Goal: Information Seeking & Learning: Find contact information

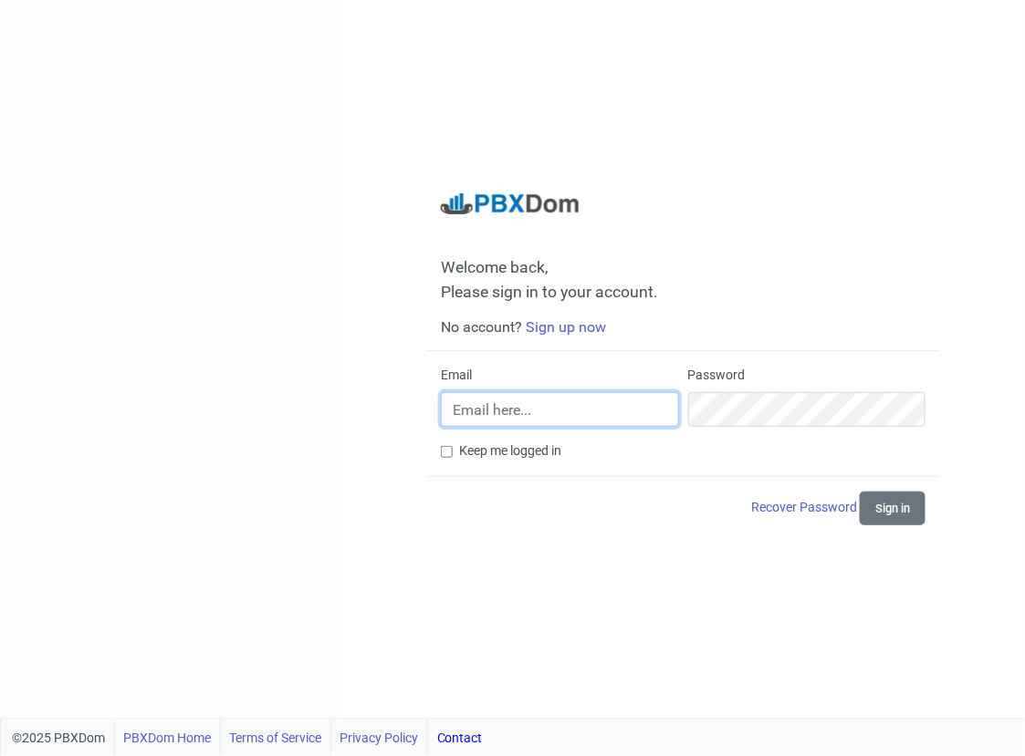
click at [494, 410] on input "Email" at bounding box center [560, 409] width 238 height 35
type input "[PERSON_NAME][EMAIL_ADDRESS][DOMAIN_NAME]"
click at [902, 509] on button "Sign in" at bounding box center [893, 509] width 66 height 34
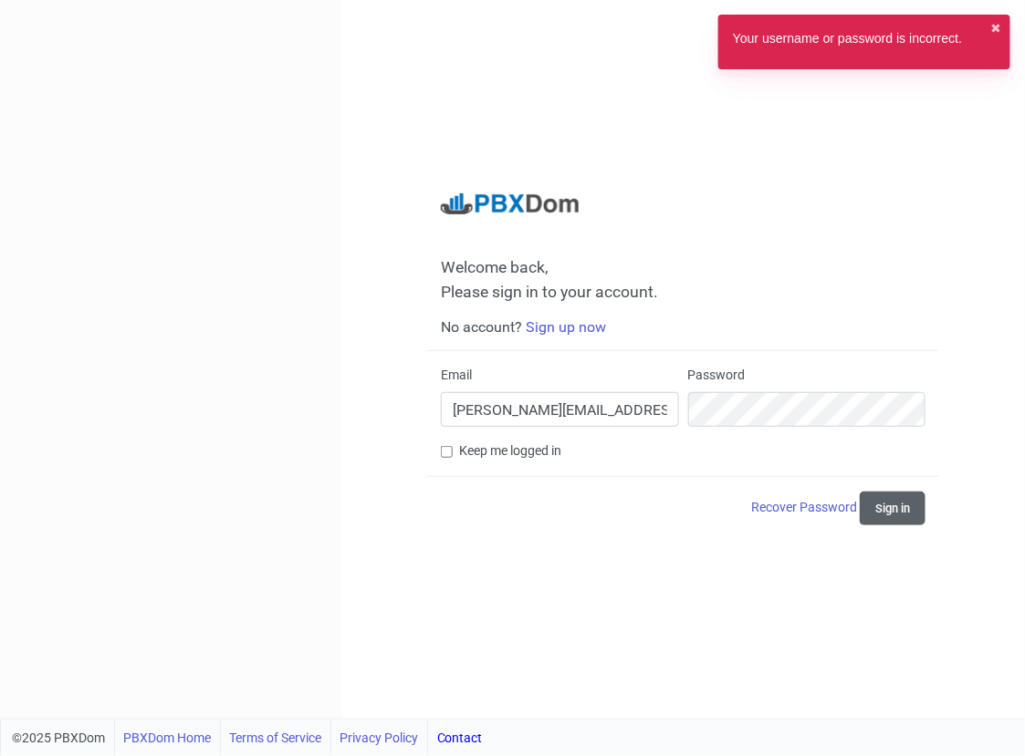
click at [894, 504] on button "Sign in" at bounding box center [893, 509] width 66 height 34
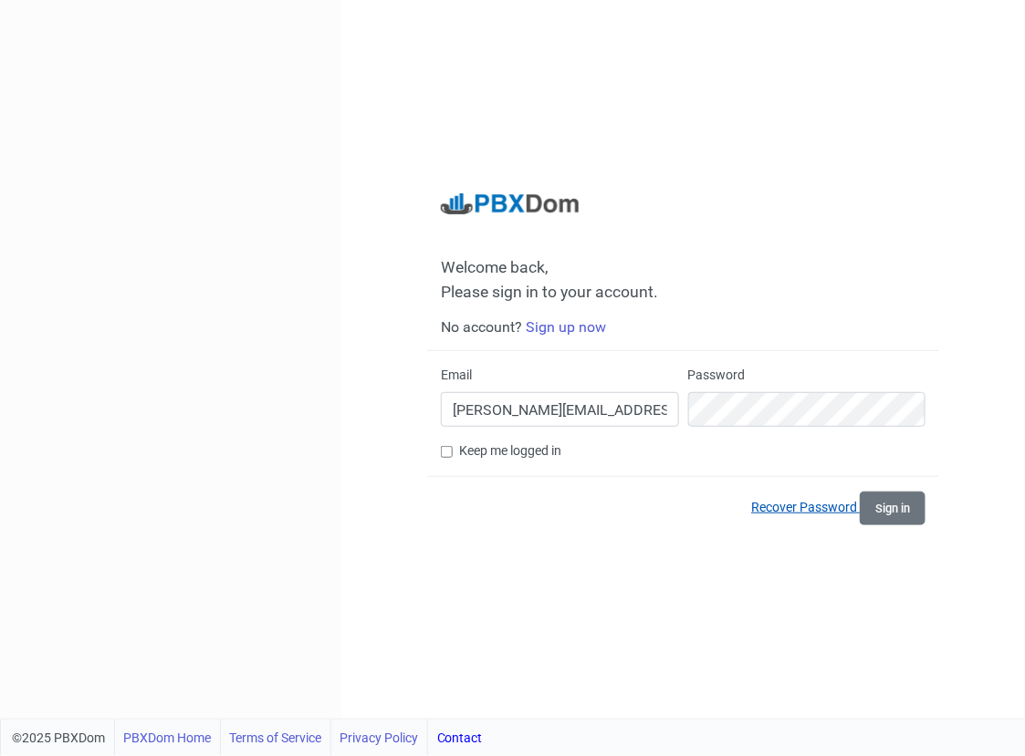
click at [810, 506] on link "Recover Password" at bounding box center [805, 507] width 109 height 15
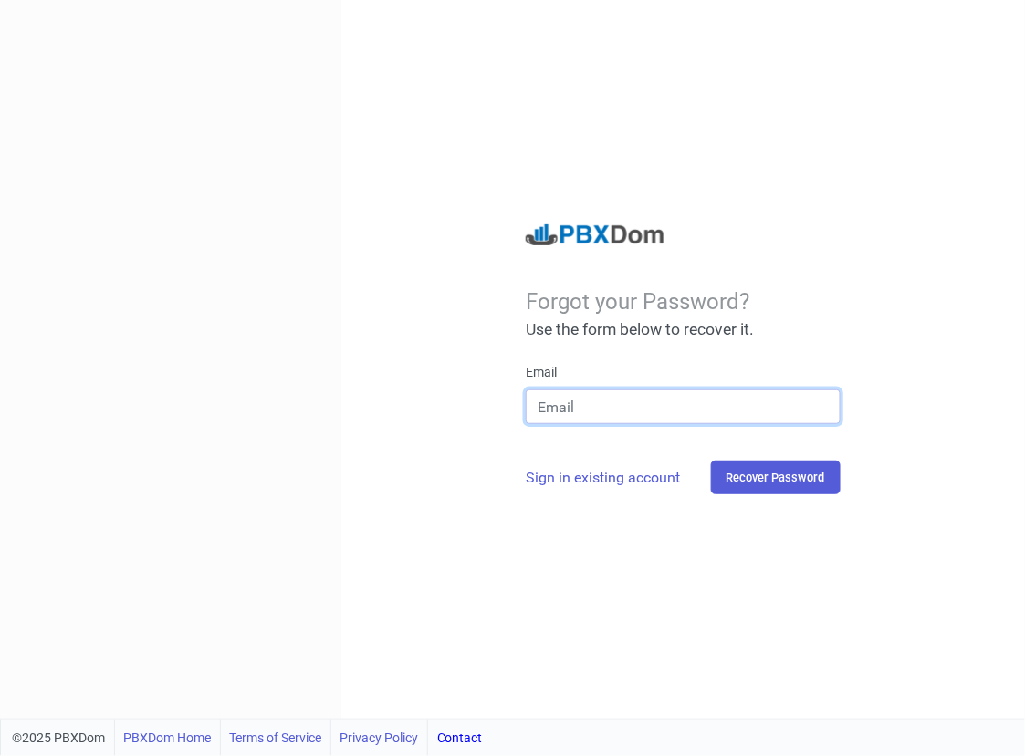
type input "[PERSON_NAME][EMAIL_ADDRESS][DOMAIN_NAME]"
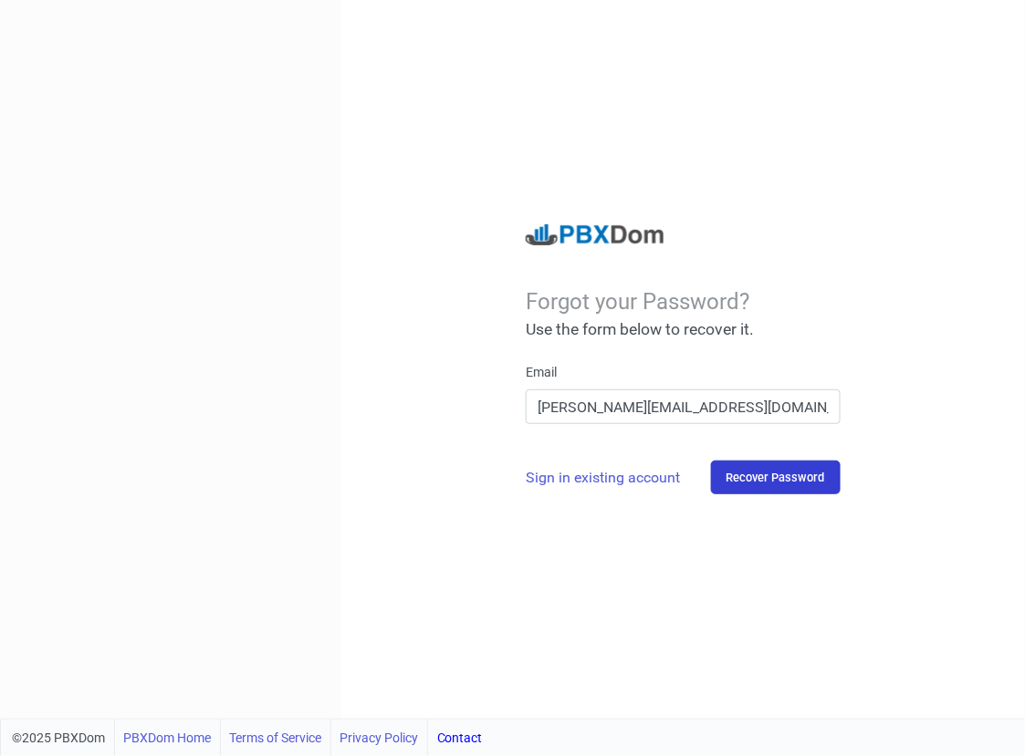
click at [781, 480] on button "Recover Password" at bounding box center [776, 478] width 130 height 34
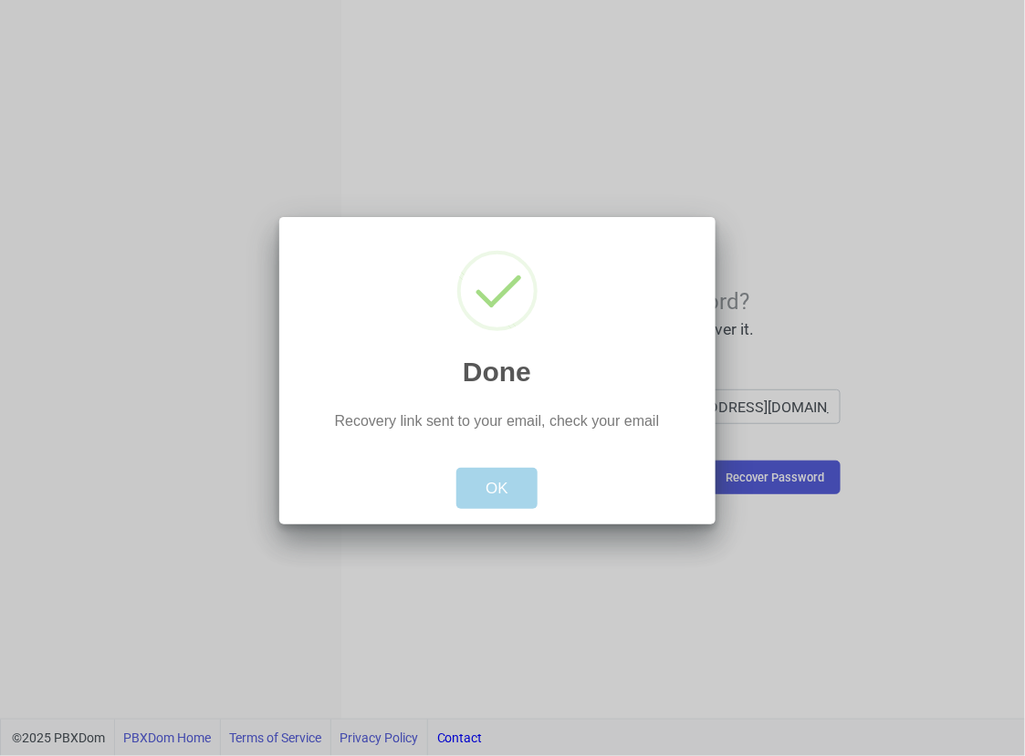
click at [518, 484] on button "OK" at bounding box center [496, 489] width 81 height 42
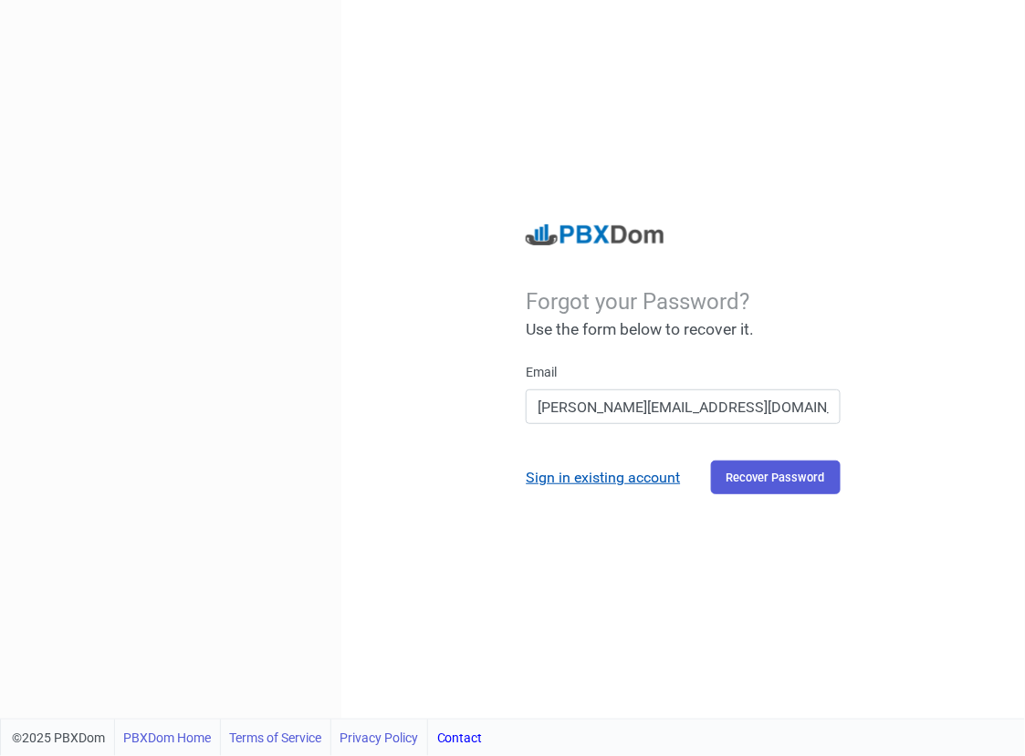
click at [592, 476] on link "Sign in existing account" at bounding box center [603, 477] width 154 height 17
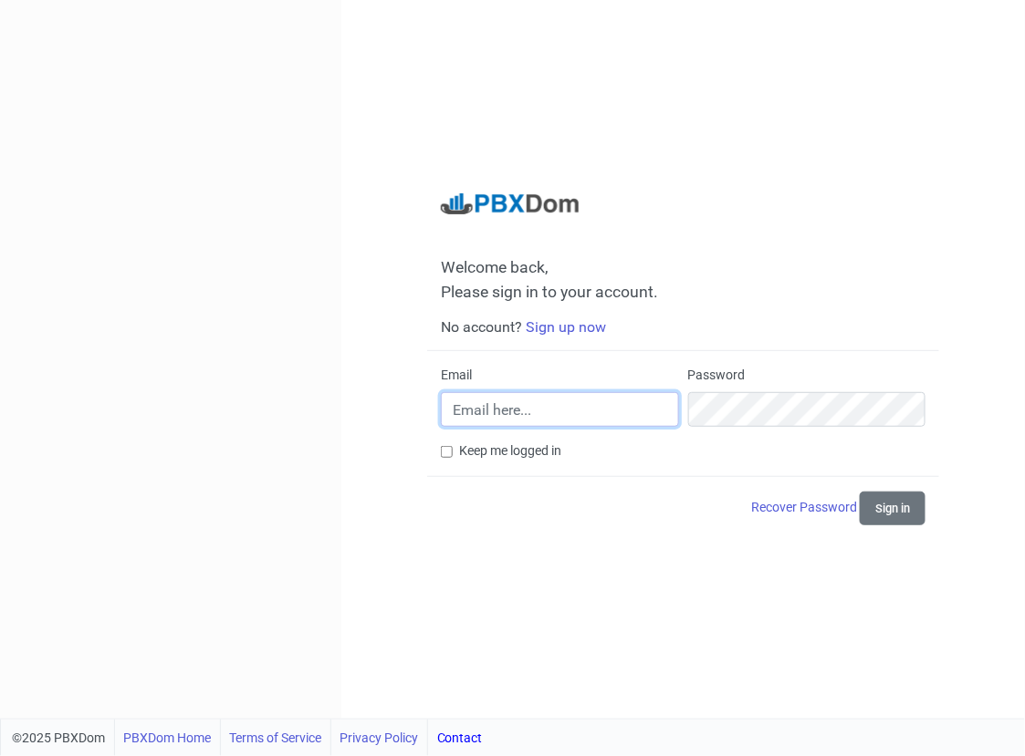
type input "[PERSON_NAME][EMAIL_ADDRESS][DOMAIN_NAME]"
click at [559, 388] on div "Email [PERSON_NAME][EMAIL_ADDRESS][DOMAIN_NAME]" at bounding box center [560, 396] width 238 height 61
click at [893, 507] on button "Sign in" at bounding box center [893, 509] width 66 height 34
click at [776, 685] on div "Welcome back, Please sign in to your account. No account? Sign up now Email [PE…" at bounding box center [682, 359] width 683 height 719
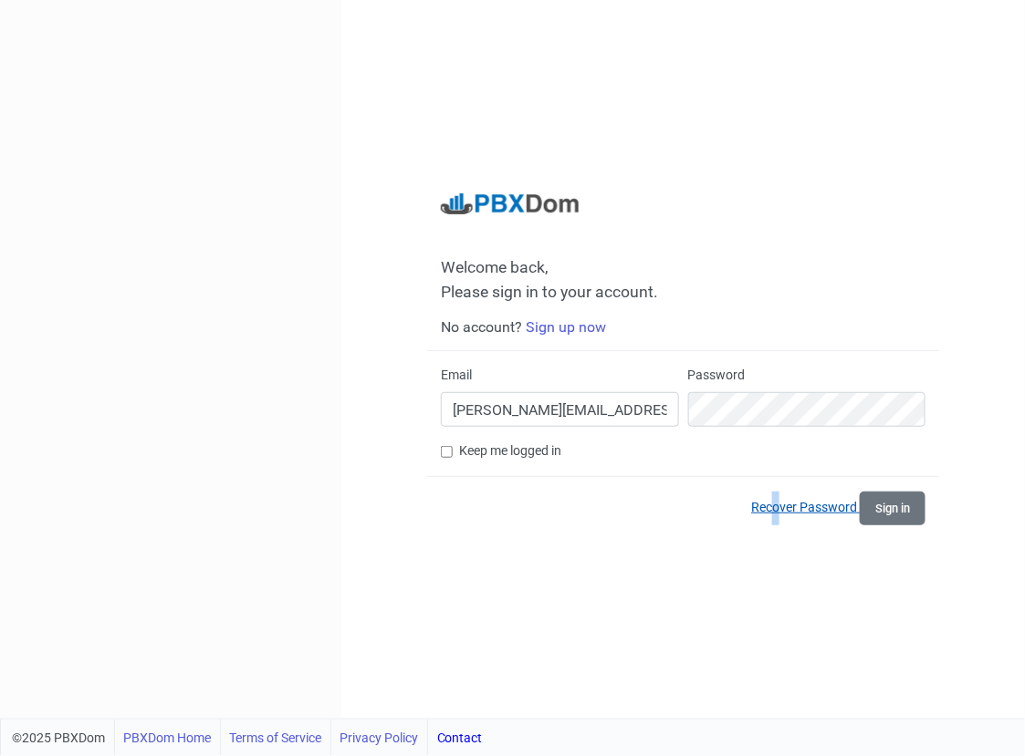
drag, startPoint x: 776, startPoint y: 685, endPoint x: 809, endPoint y: 506, distance: 182.0
click at [809, 506] on link "Recover Password" at bounding box center [805, 507] width 109 height 15
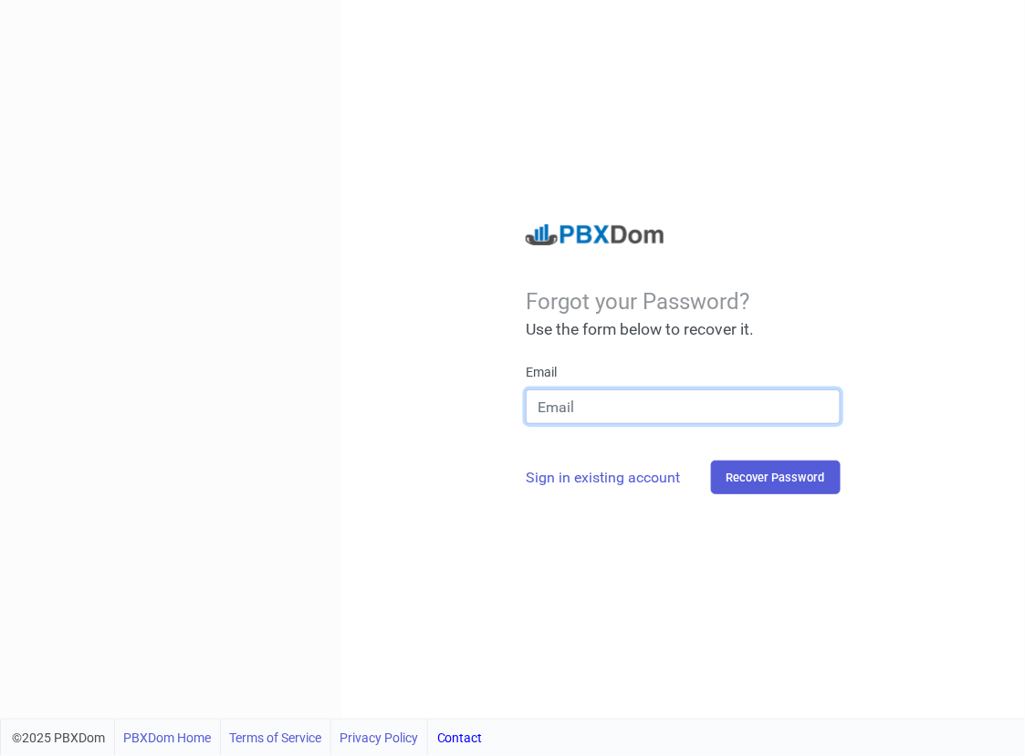
type input "[PERSON_NAME][EMAIL_ADDRESS][DOMAIN_NAME]"
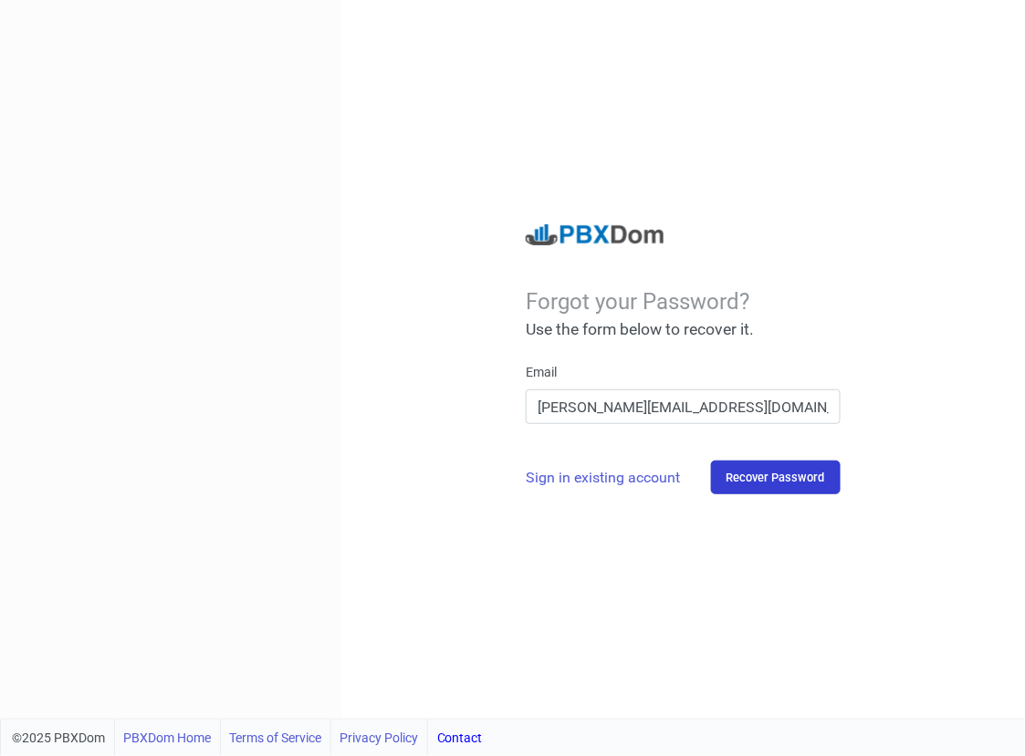
click at [776, 485] on button "Recover Password" at bounding box center [776, 478] width 130 height 34
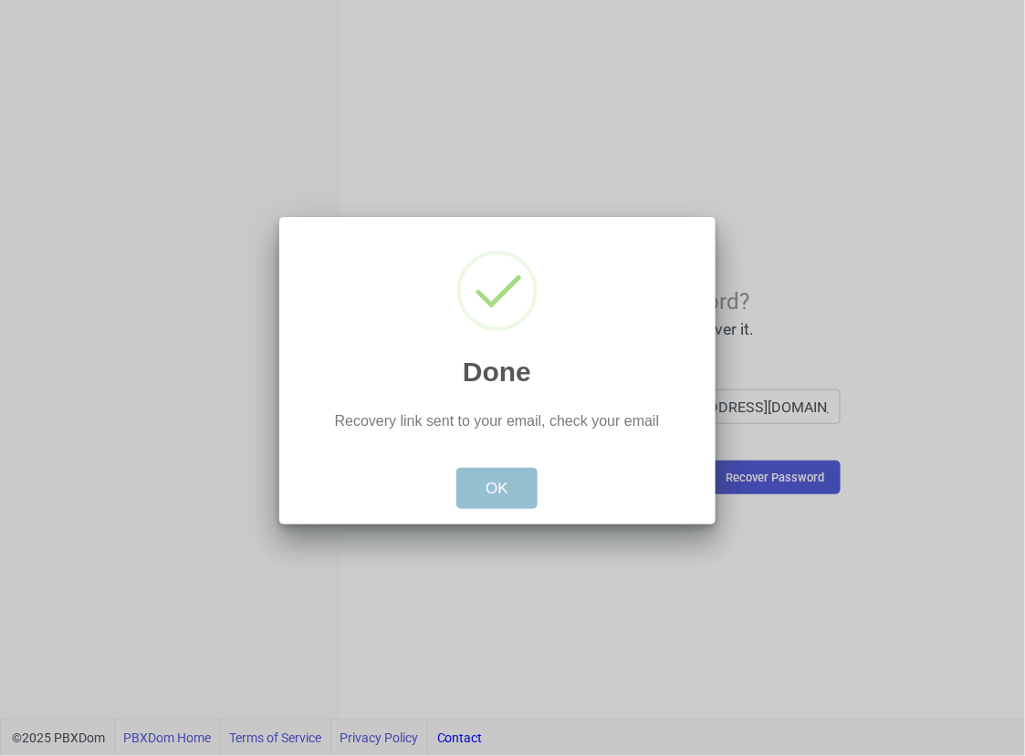
click at [494, 486] on button "OK" at bounding box center [496, 489] width 81 height 42
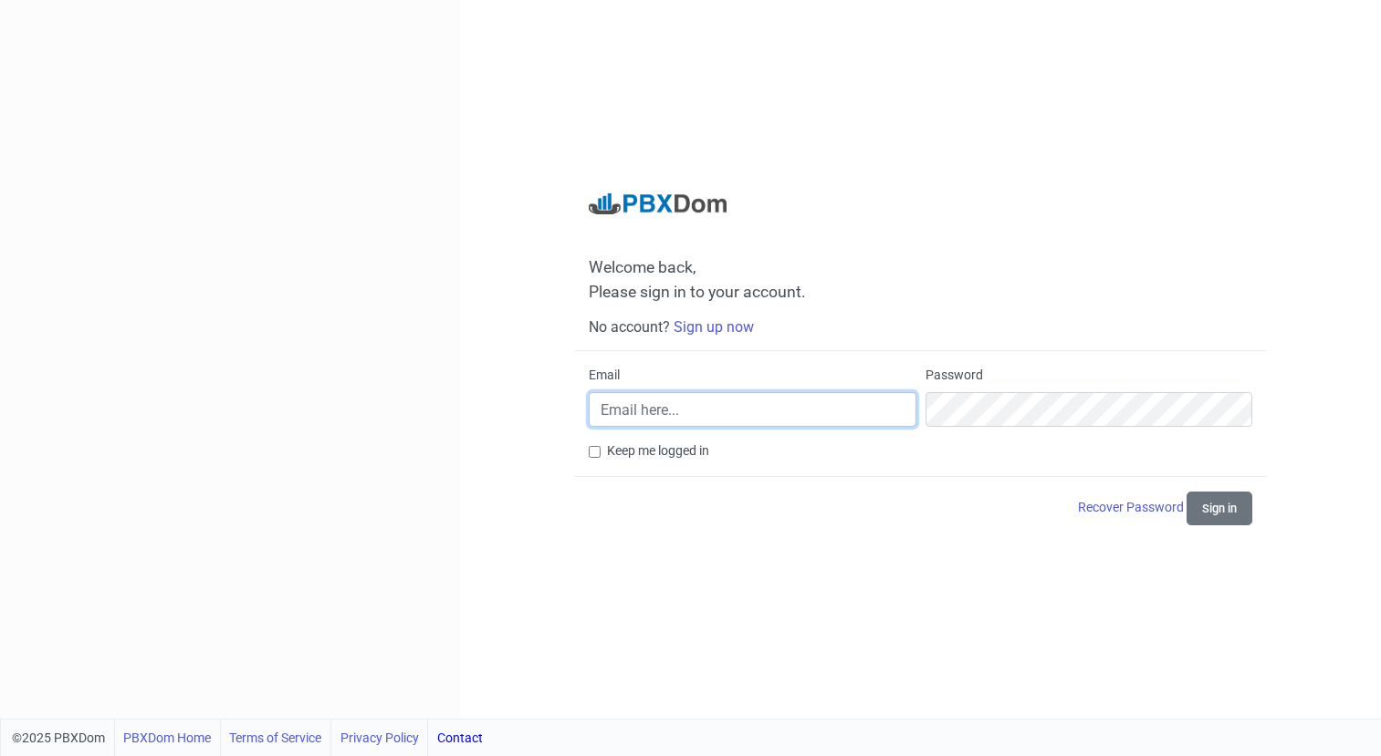
type input "[PERSON_NAME][EMAIL_ADDRESS][DOMAIN_NAME]"
click at [459, 736] on link "Contact" at bounding box center [460, 738] width 46 height 36
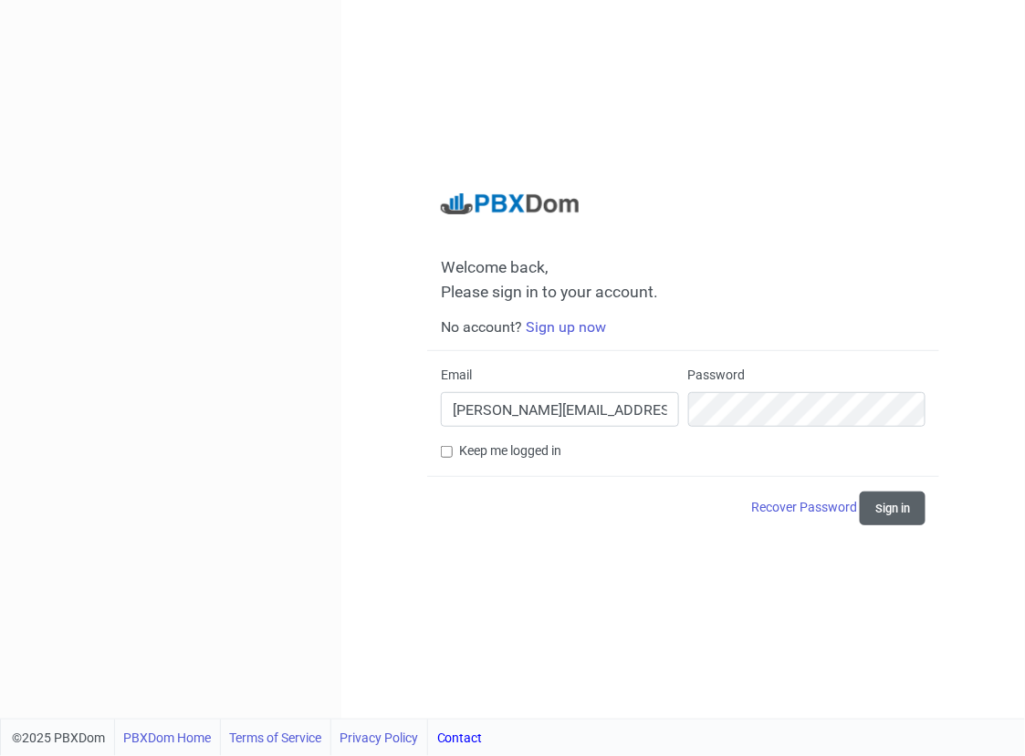
click at [891, 507] on button "Sign in" at bounding box center [893, 509] width 66 height 34
drag, startPoint x: 548, startPoint y: 407, endPoint x: 714, endPoint y: 488, distance: 184.9
click at [714, 488] on form "Email tricia-moreland@cherokee.org Password Keep me logged in Recover Password …" at bounding box center [683, 445] width 485 height 159
click at [900, 509] on button "Sign in" at bounding box center [893, 509] width 66 height 34
click at [592, 525] on div "Recover Password Sign in" at bounding box center [683, 509] width 485 height 34
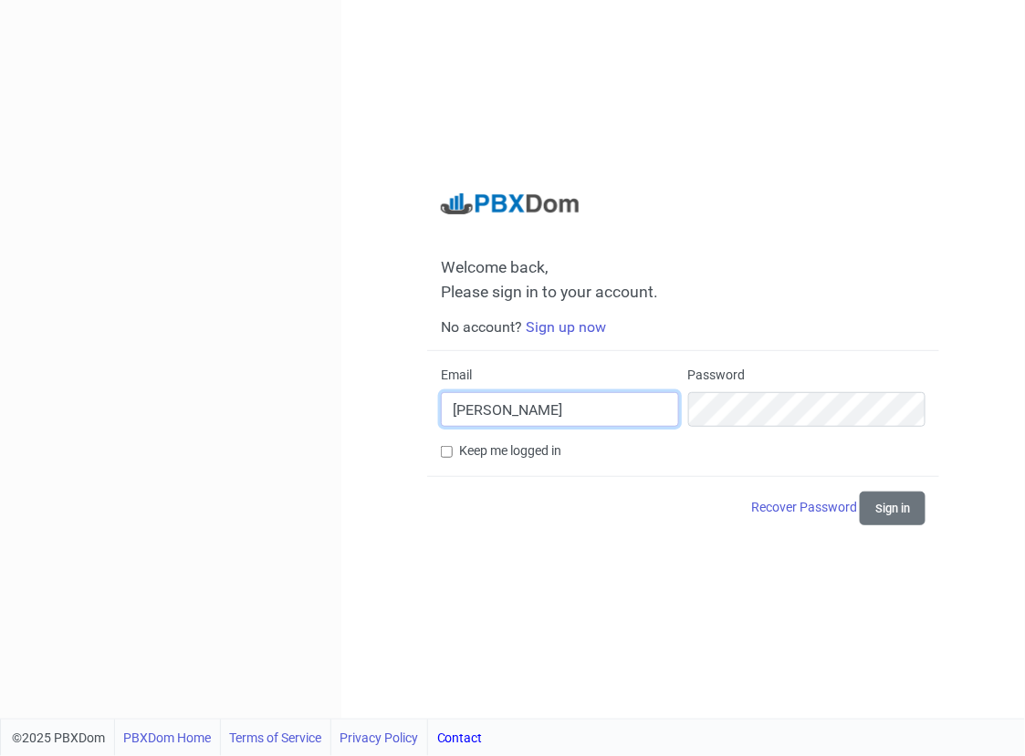
click at [564, 415] on input "tricia-moreland" at bounding box center [560, 409] width 238 height 35
type input "[PERSON_NAME][EMAIL_ADDRESS][DOMAIN_NAME]"
click at [684, 610] on div "Welcome back, Please sign in to your account. No account? Sign up now Email [PE…" at bounding box center [682, 359] width 683 height 719
click at [441, 448] on input "Keep me logged in" at bounding box center [447, 452] width 12 height 12
checkbox input "true"
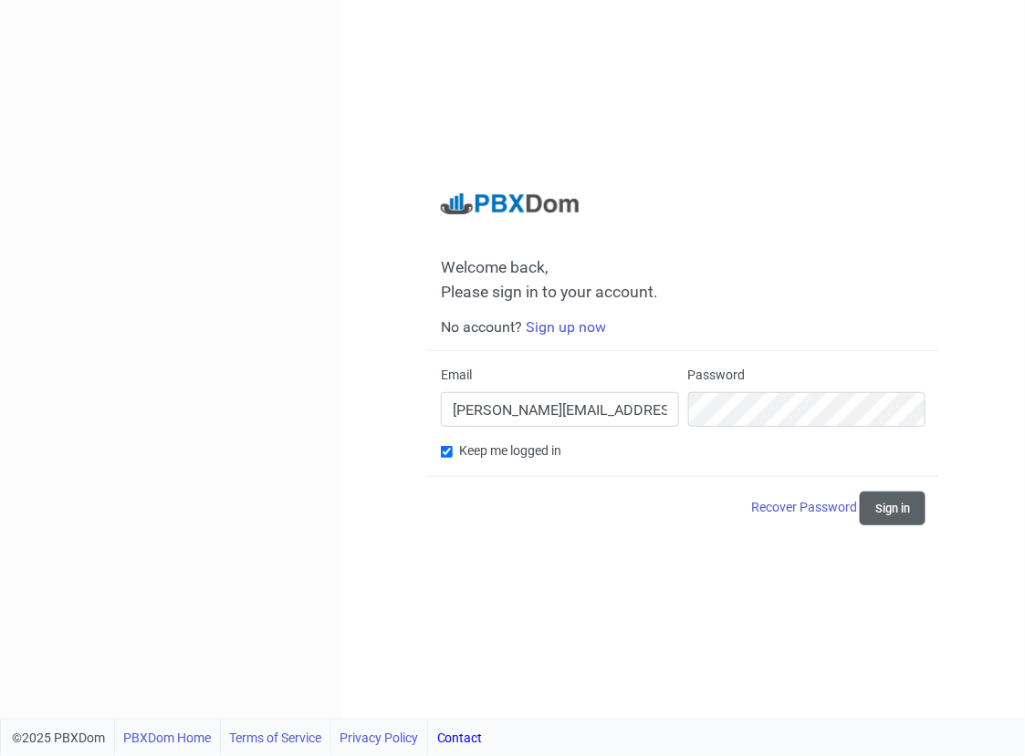
click at [901, 510] on button "Sign in" at bounding box center [893, 509] width 66 height 34
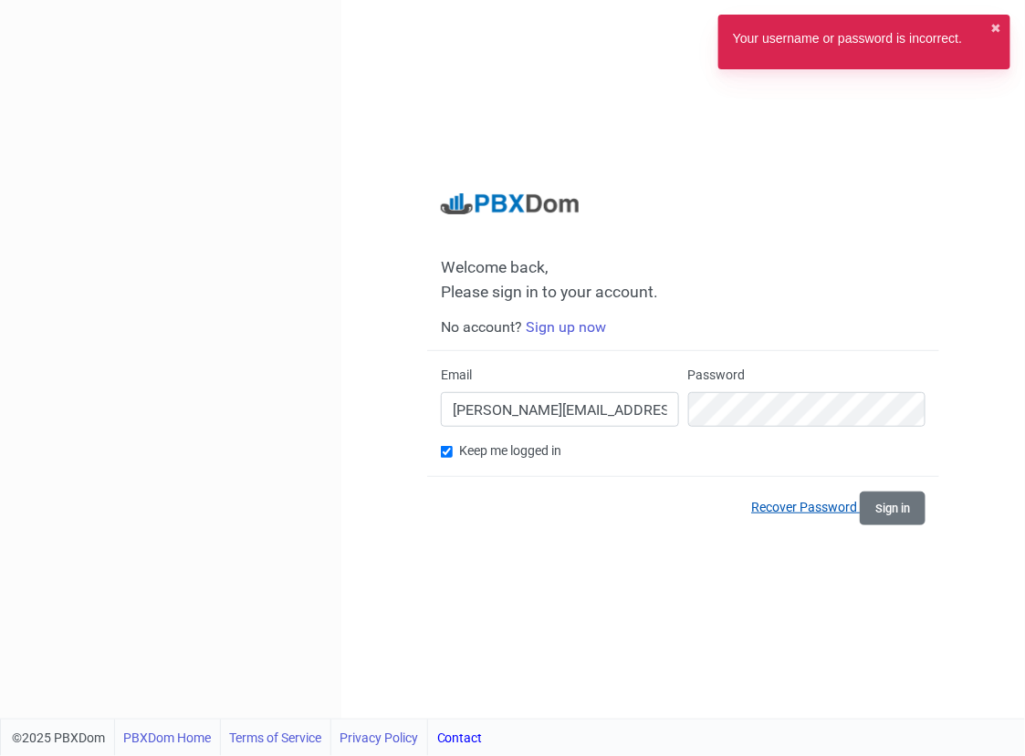
click at [810, 504] on link "Recover Password" at bounding box center [805, 507] width 109 height 15
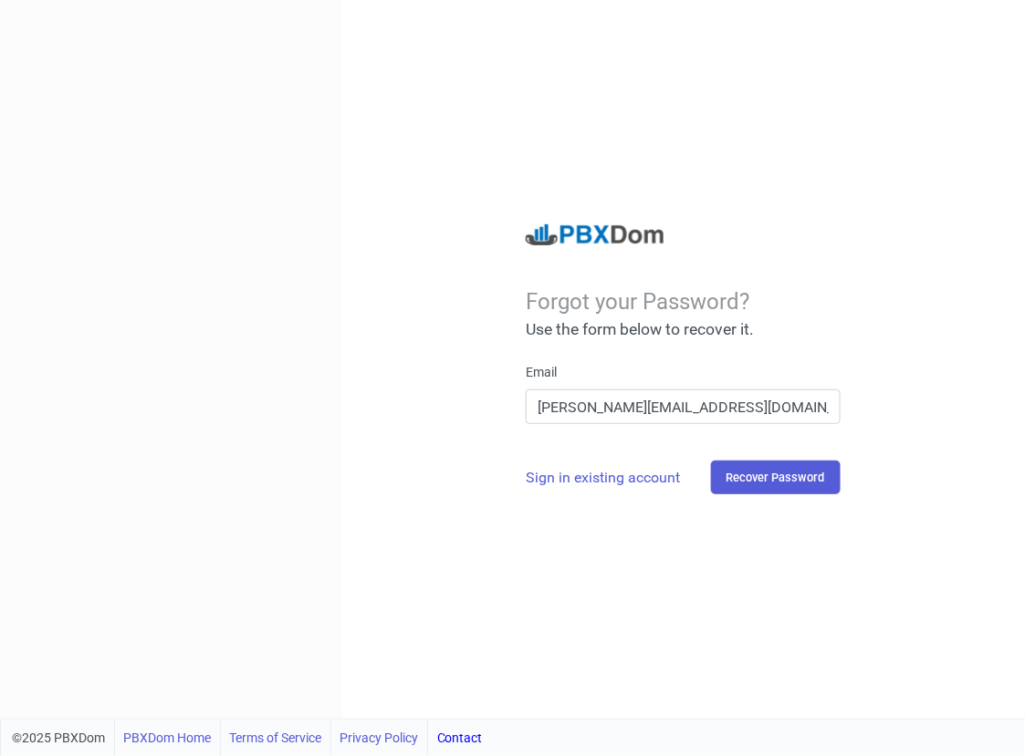
click at [467, 736] on link "Contact" at bounding box center [460, 738] width 46 height 36
click at [463, 733] on link "Contact" at bounding box center [460, 738] width 46 height 36
drag, startPoint x: 463, startPoint y: 733, endPoint x: 639, endPoint y: 682, distance: 183.4
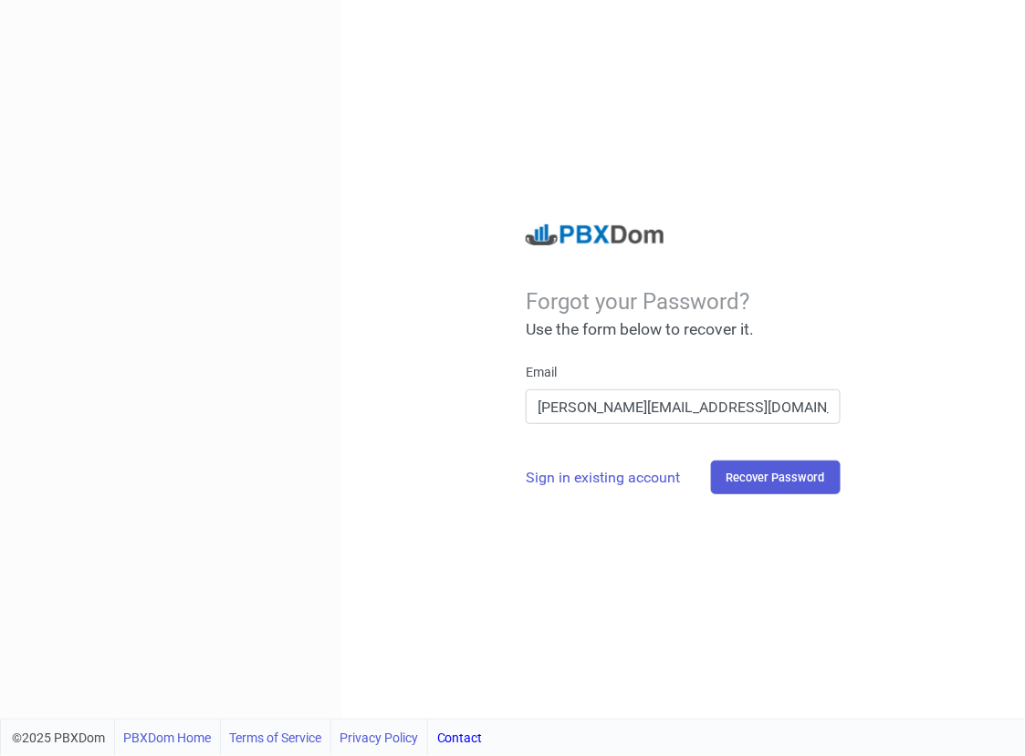
click at [639, 682] on div "Forgot your Password? Use the form below to recover it. Email tricia-moreland@c…" at bounding box center [682, 359] width 683 height 719
click at [460, 735] on link "Contact" at bounding box center [460, 738] width 46 height 36
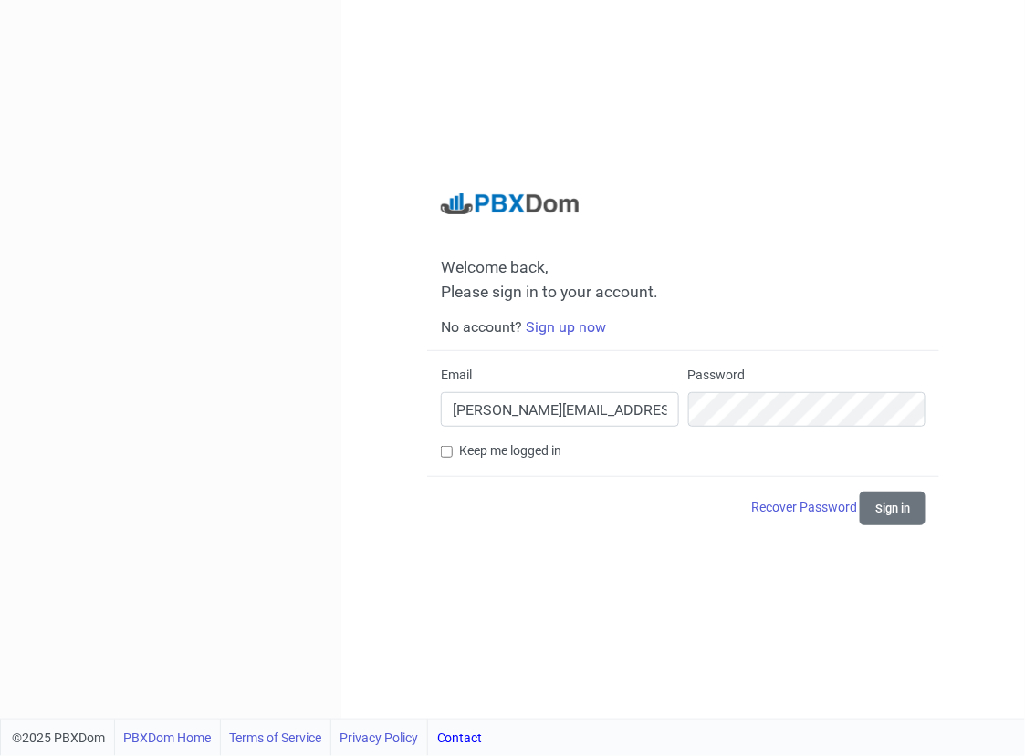
click at [463, 742] on link "Contact" at bounding box center [460, 738] width 46 height 36
click at [464, 736] on link "Contact" at bounding box center [460, 738] width 46 height 36
click at [178, 734] on link "PBXDom Home" at bounding box center [167, 738] width 88 height 36
